Goal: Find specific page/section: Find specific page/section

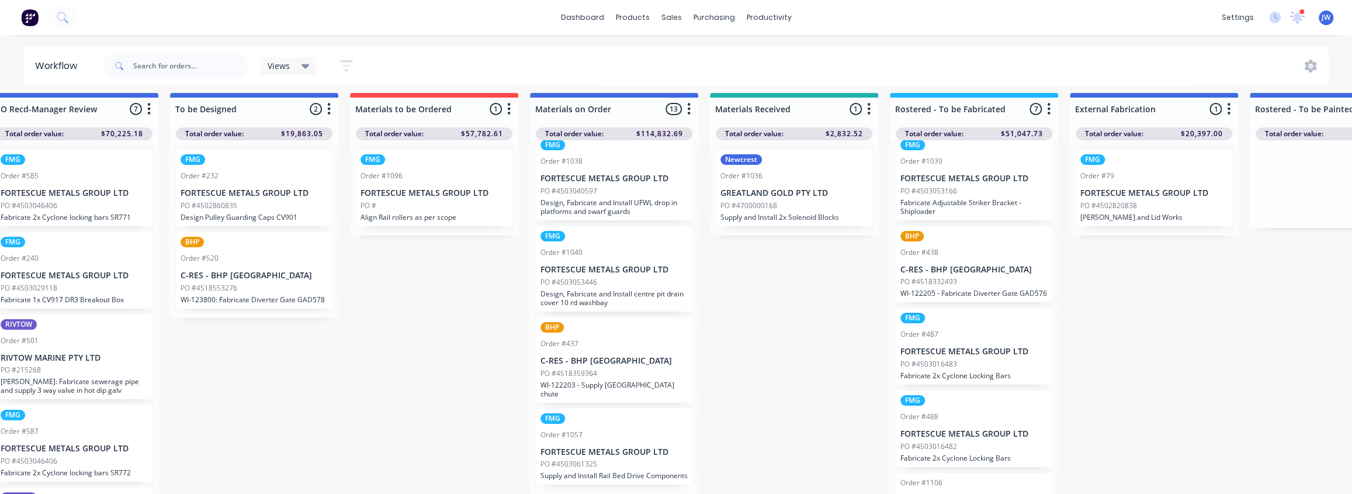
scroll to position [0, 215]
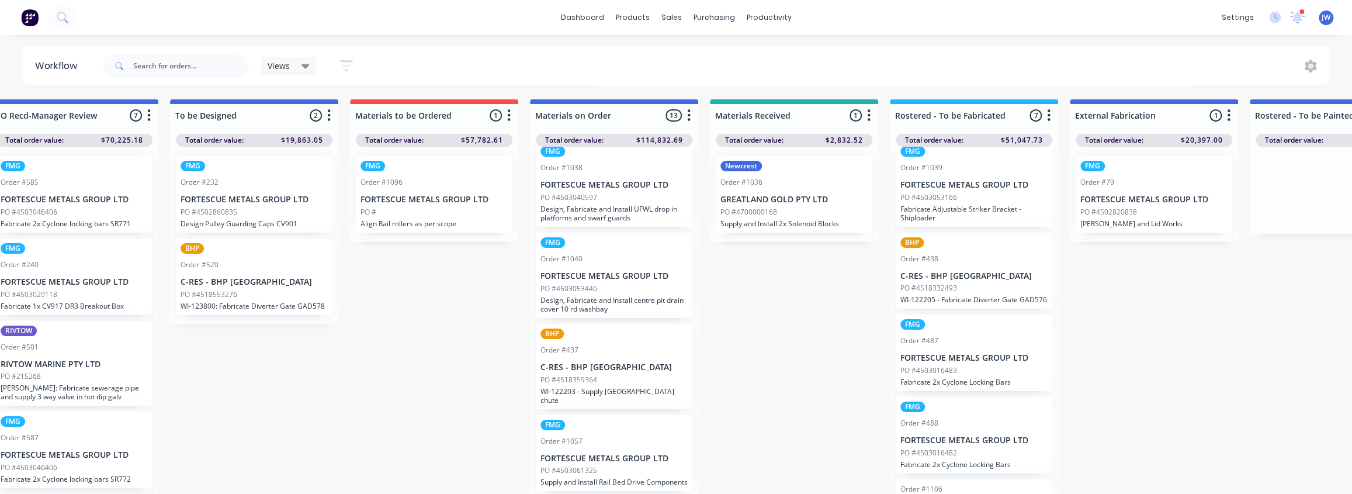
click at [454, 205] on div "FMG Order #1096 FORTESCUE METALS GROUP LTD PO # Align Rail rollers as per scope" at bounding box center [434, 194] width 157 height 77
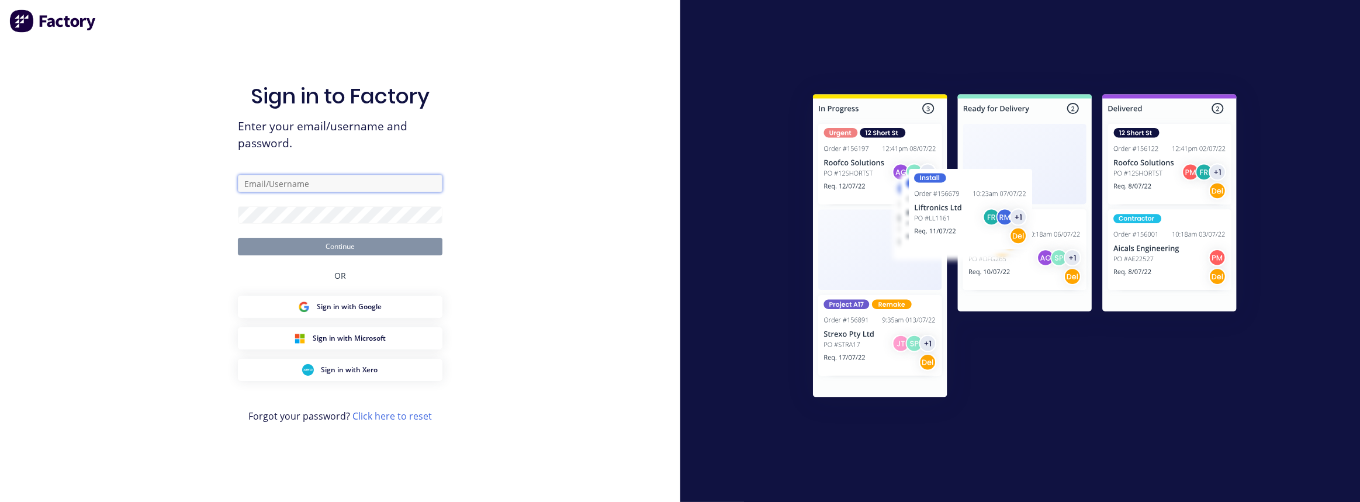
type input "[PERSON_NAME][EMAIL_ADDRESS][PERSON_NAME][DOMAIN_NAME]"
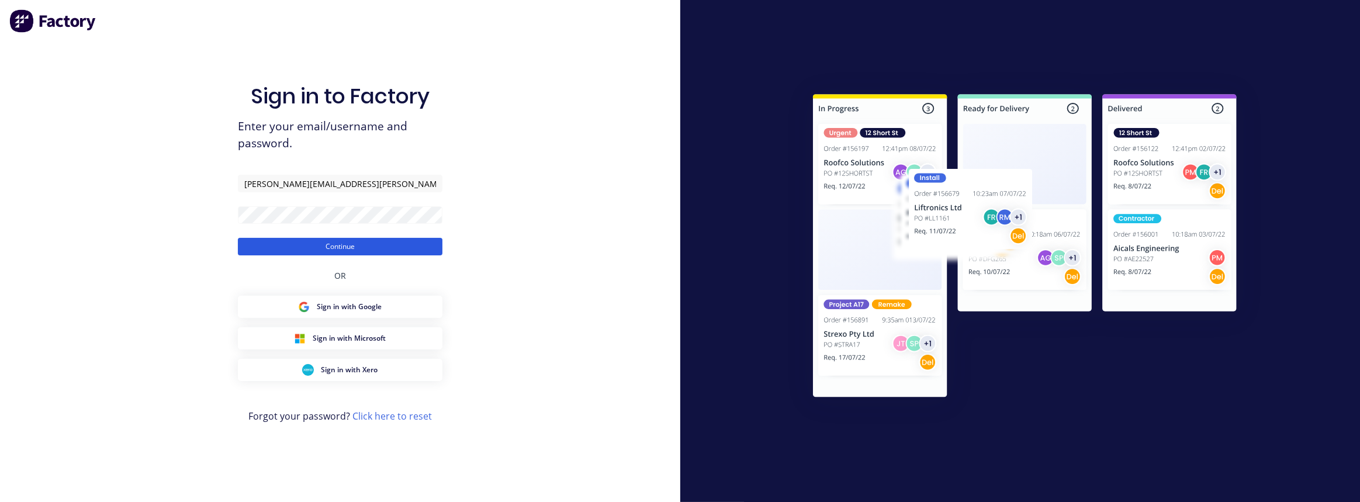
click at [309, 246] on button "Continue" at bounding box center [340, 247] width 205 height 18
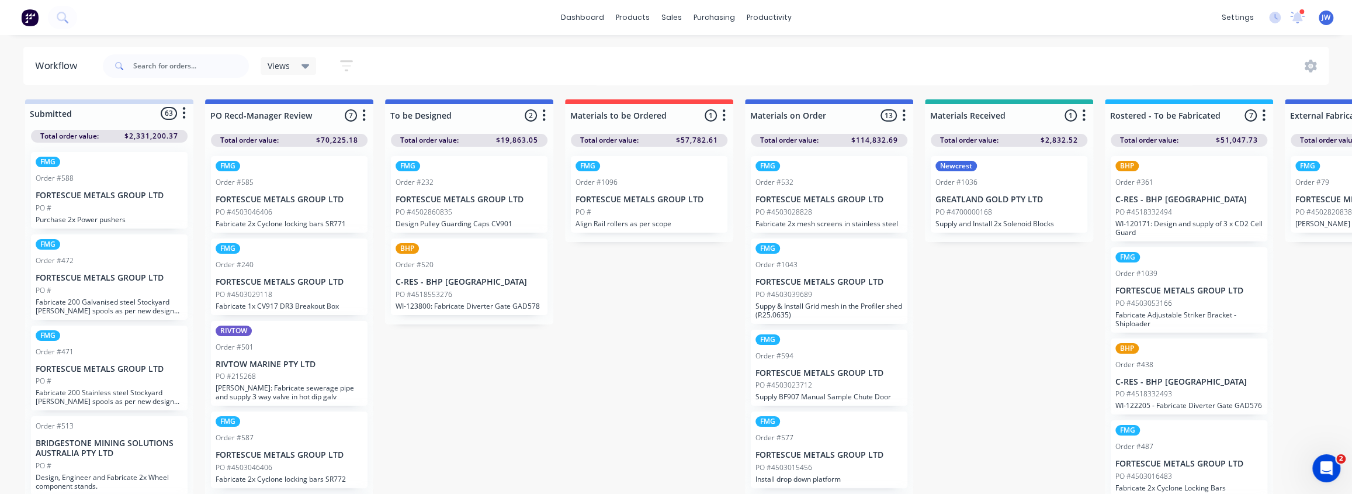
click at [636, 215] on div "PO #" at bounding box center [649, 212] width 147 height 11
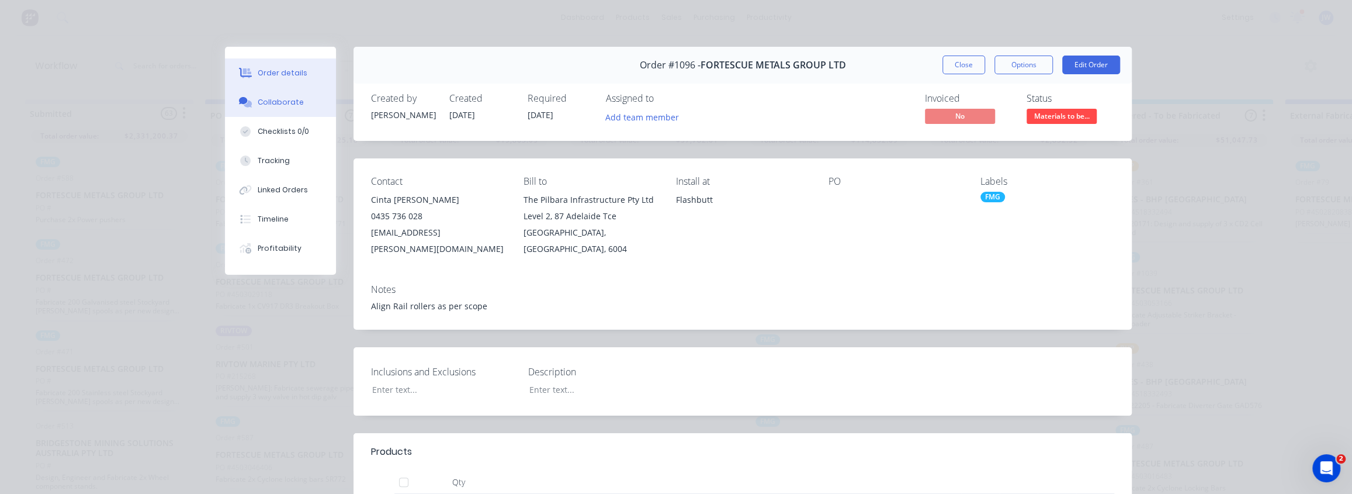
click at [241, 104] on icon at bounding box center [245, 102] width 13 height 11
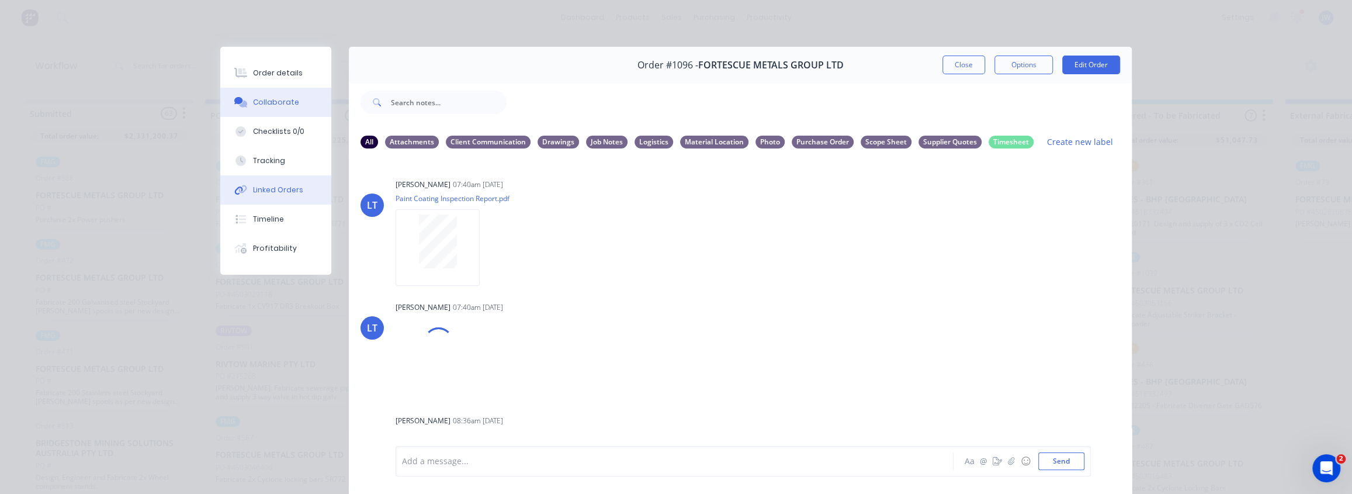
click at [263, 187] on div "Linked Orders" at bounding box center [278, 190] width 50 height 11
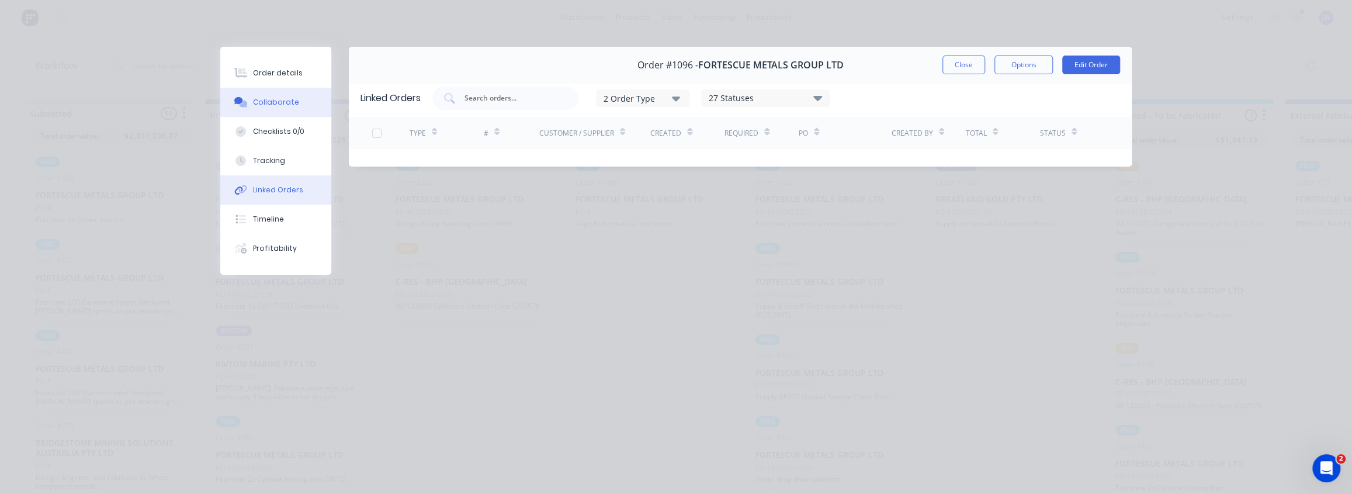
click at [265, 106] on div "Collaborate" at bounding box center [276, 102] width 46 height 11
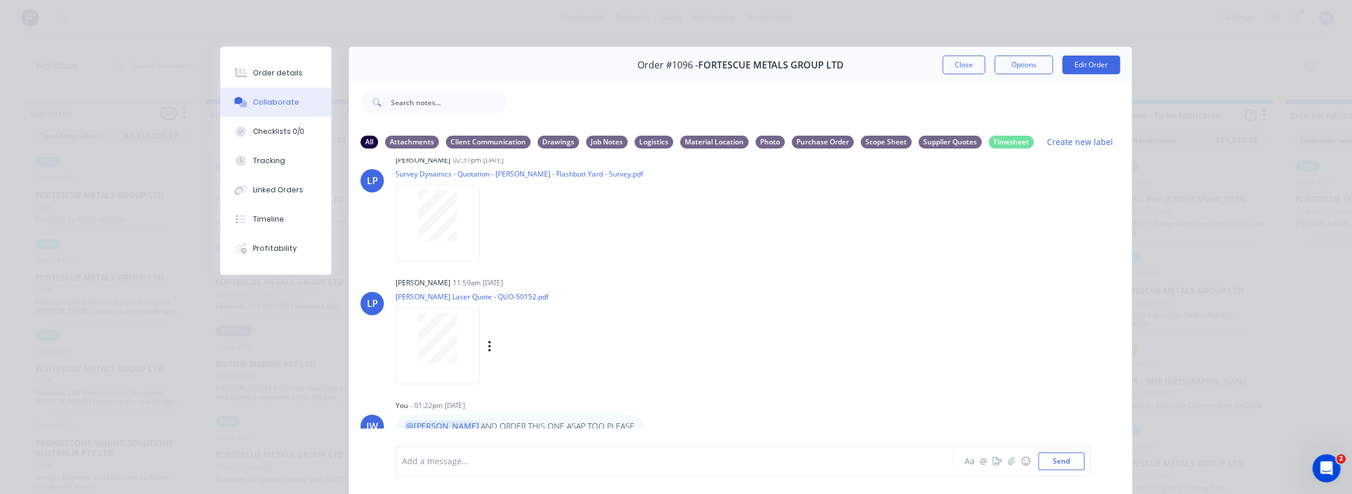
scroll to position [645, 0]
